Goal: Transaction & Acquisition: Purchase product/service

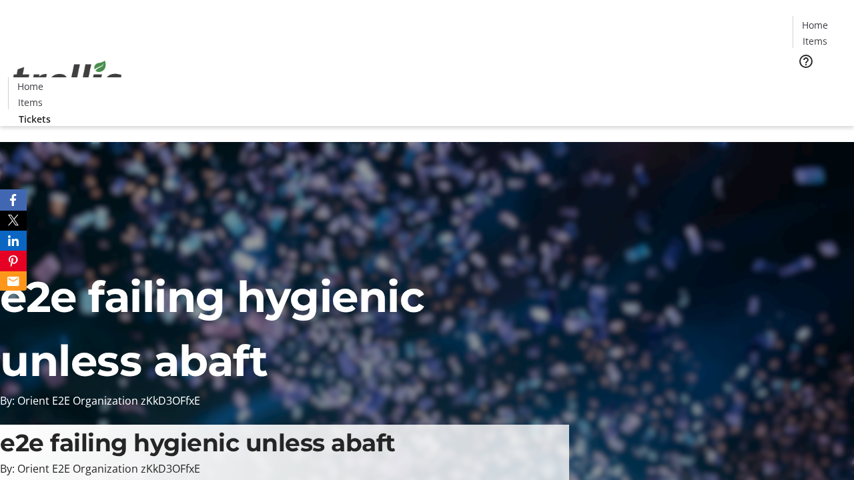
click at [803, 77] on span "Tickets" at bounding box center [819, 84] width 32 height 14
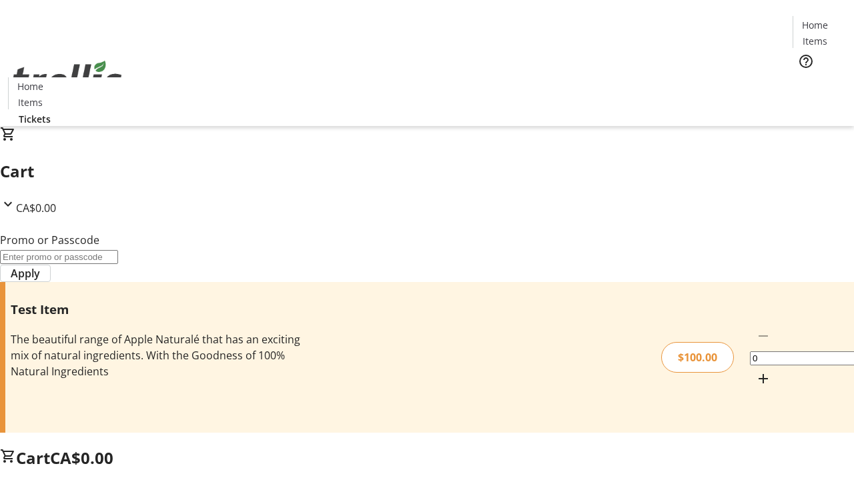
click at [755, 371] on mat-icon "Increment by one" at bounding box center [763, 379] width 16 height 16
type input "1"
type input "FLAT"
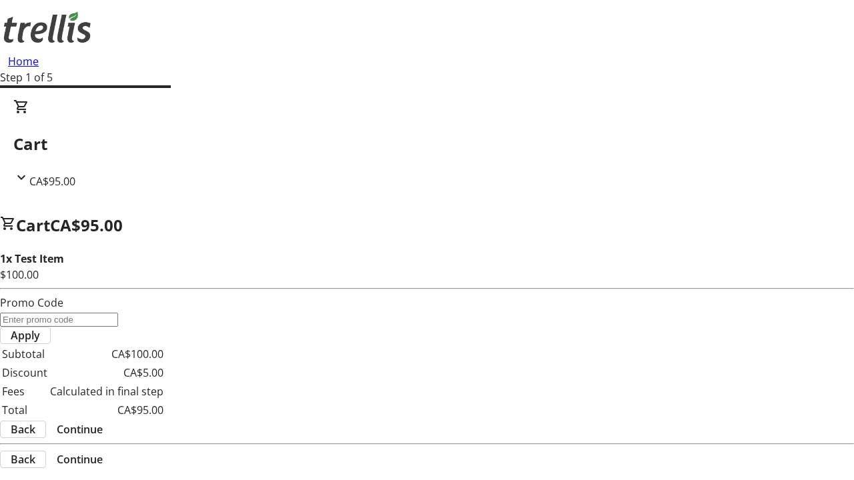
click at [103, 422] on span "Continue" at bounding box center [80, 430] width 46 height 16
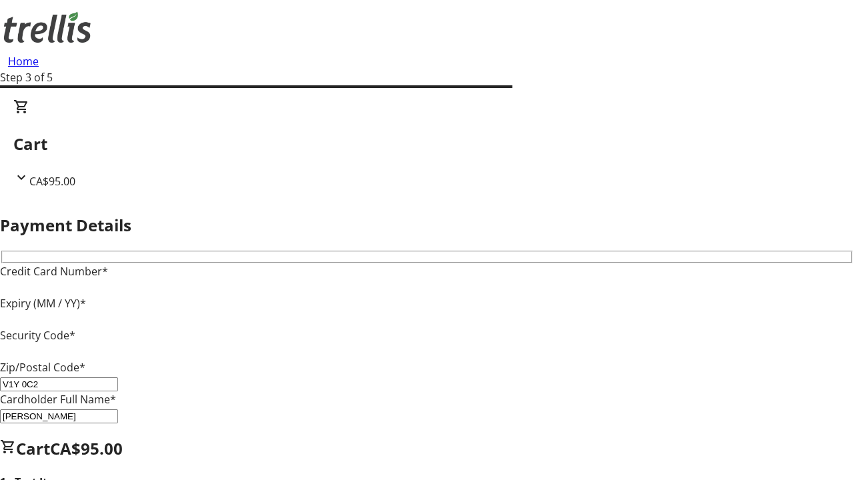
type input "V1Y 0C2"
